Goal: Navigation & Orientation: Find specific page/section

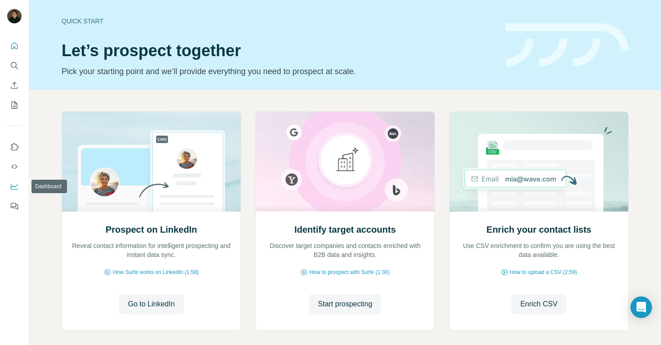
click at [14, 180] on button "Dashboard" at bounding box center [14, 186] width 14 height 16
click at [14, 151] on icon "Use Surfe on LinkedIn" at bounding box center [14, 146] width 9 height 9
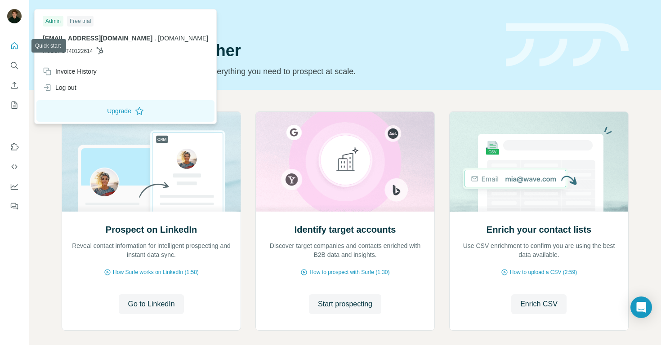
click at [13, 19] on img at bounding box center [14, 16] width 14 height 14
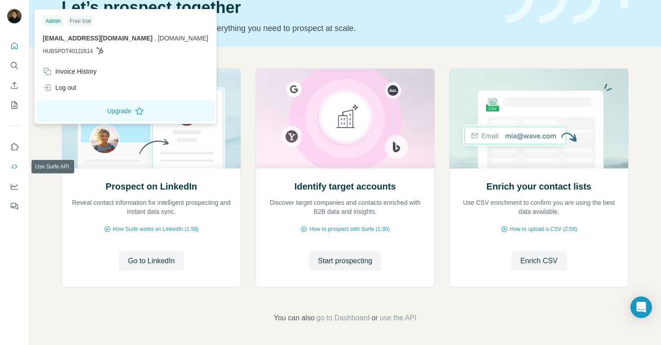
click at [13, 166] on icon "Use Surfe API" at bounding box center [14, 166] width 9 height 9
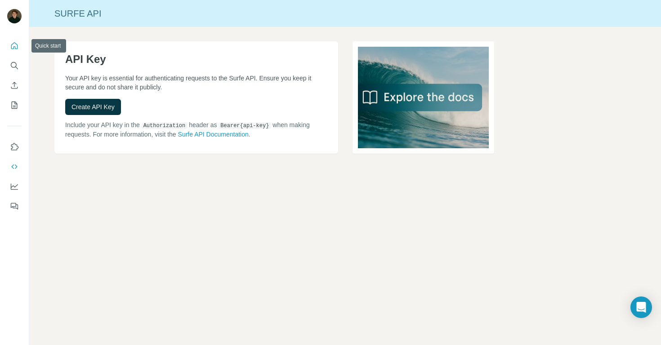
click at [11, 48] on icon "Quick start" at bounding box center [14, 45] width 9 height 9
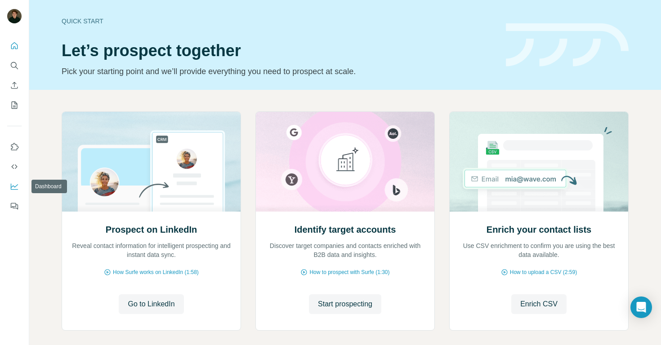
click at [13, 183] on icon "Dashboard" at bounding box center [14, 186] width 9 height 9
